Goal: Use online tool/utility: Use online tool/utility

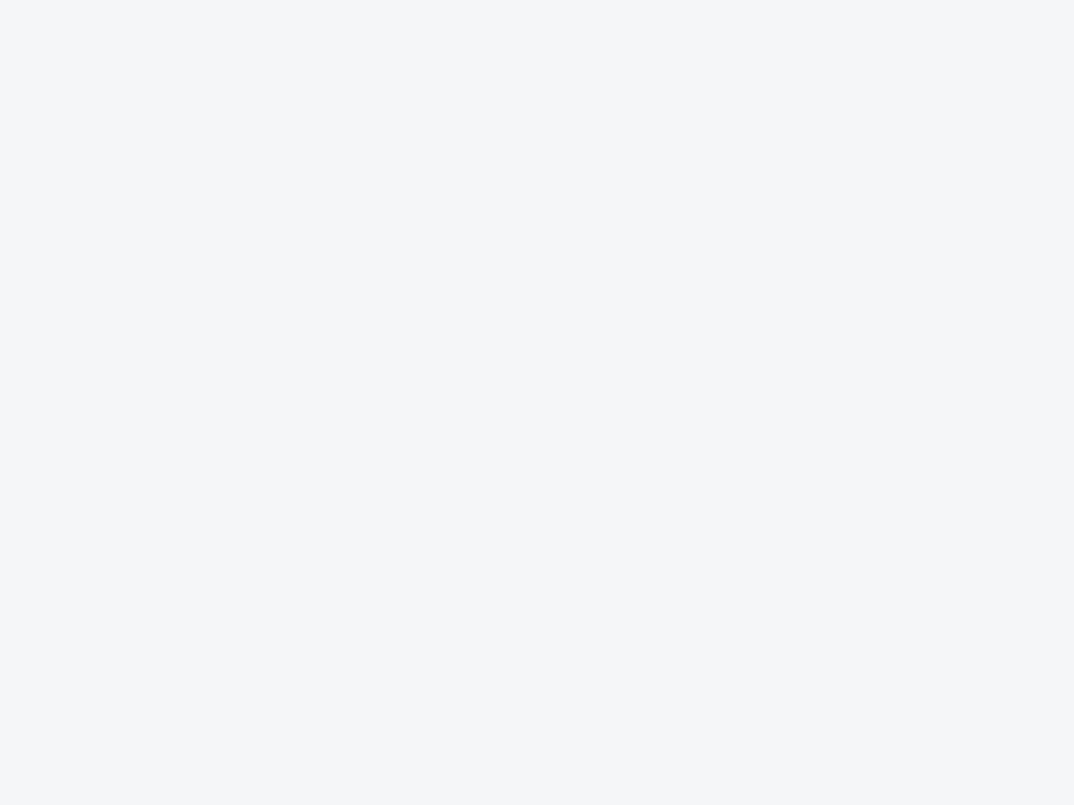
click at [537, 403] on div at bounding box center [537, 402] width 1074 height 805
